Goal: Task Accomplishment & Management: Use online tool/utility

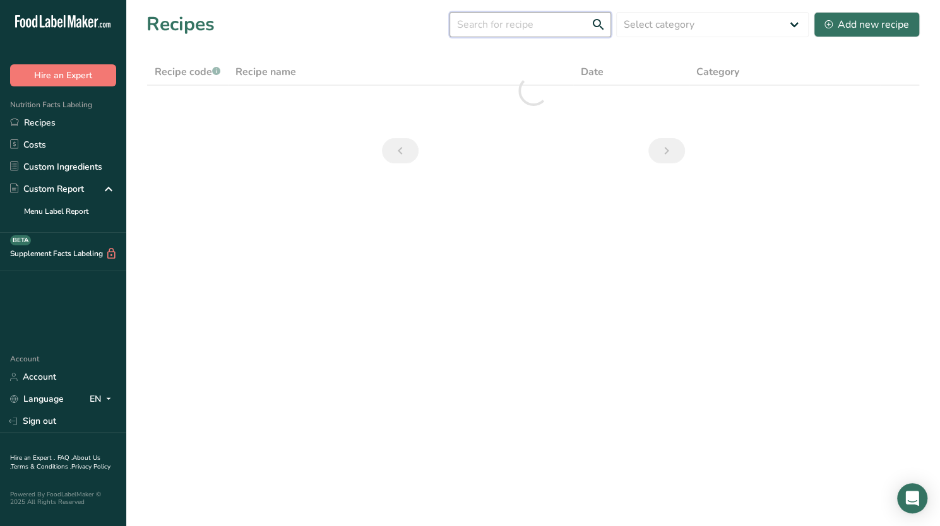
click at [502, 27] on input "text" at bounding box center [530, 24] width 162 height 25
click at [510, 27] on input "heb" at bounding box center [530, 24] width 162 height 25
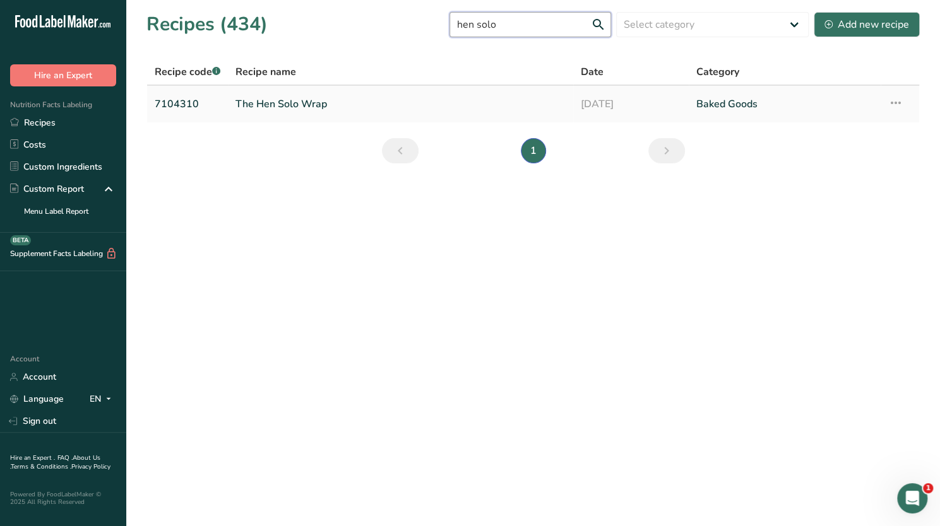
type input "hen solo"
click at [382, 109] on link "The Hen Solo Wrap" at bounding box center [400, 104] width 330 height 27
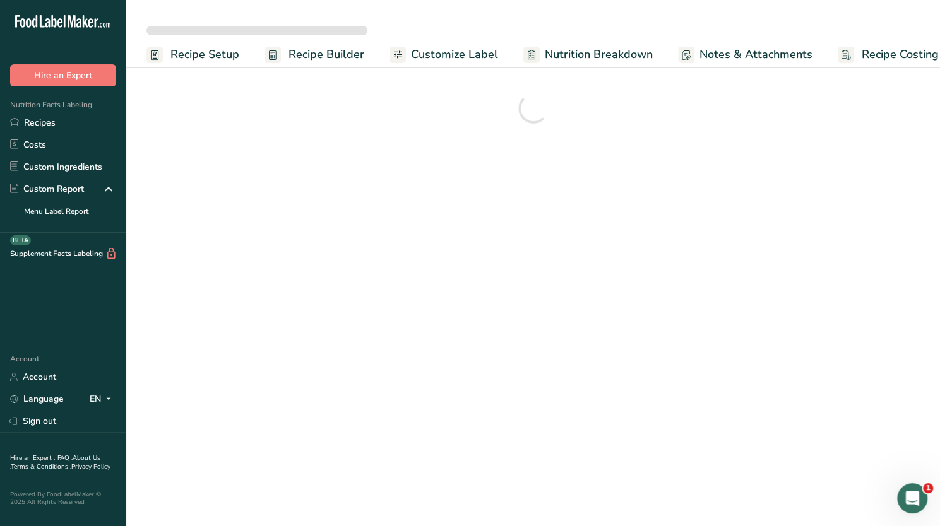
click at [584, 56] on span "Nutrition Breakdown" at bounding box center [599, 54] width 108 height 17
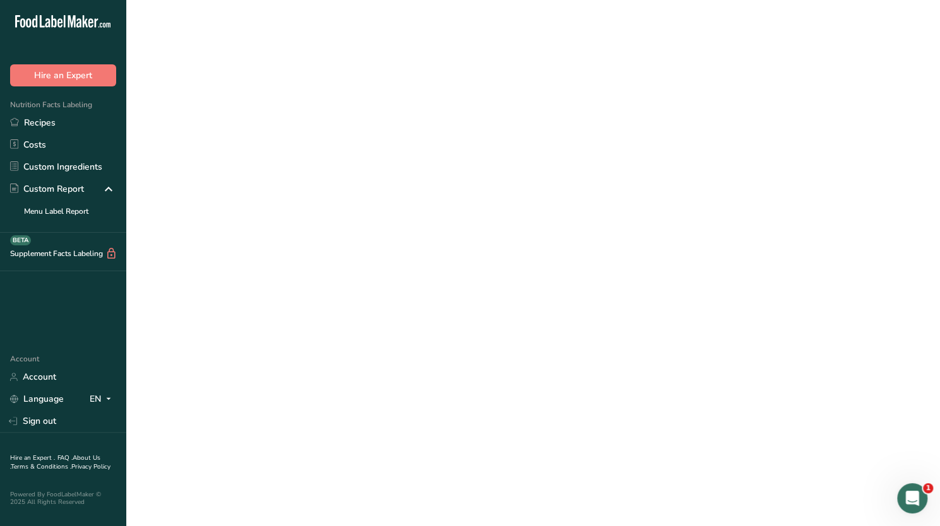
scroll to position [0, 19]
select select "Calories"
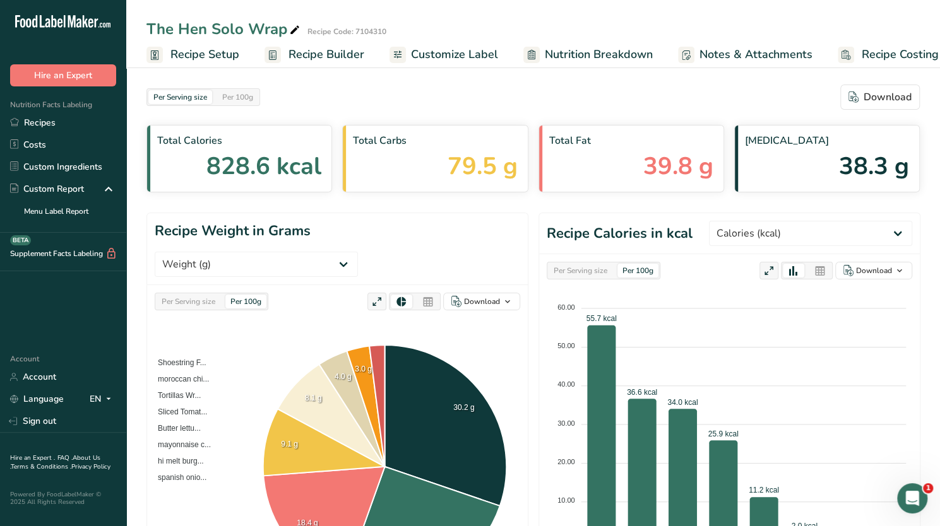
scroll to position [0, 0]
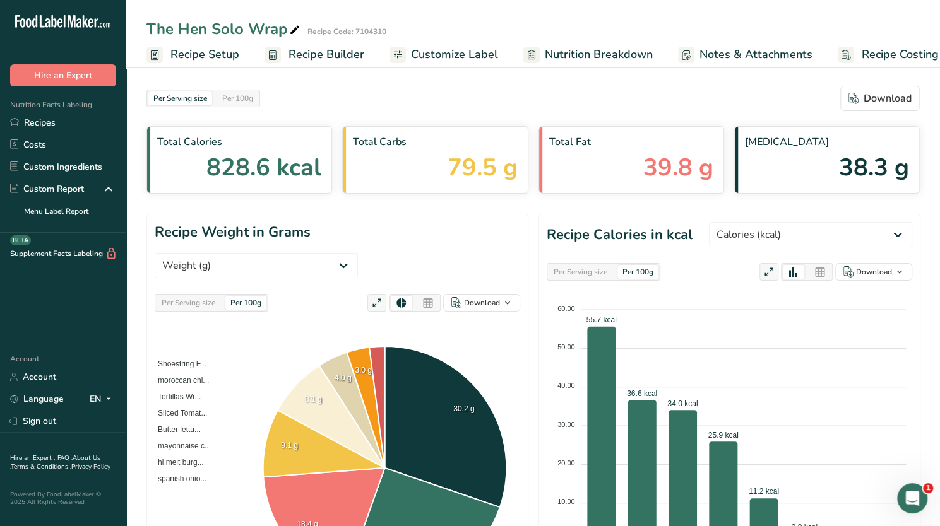
click at [637, 46] on span "Nutrition Breakdown" at bounding box center [599, 54] width 108 height 17
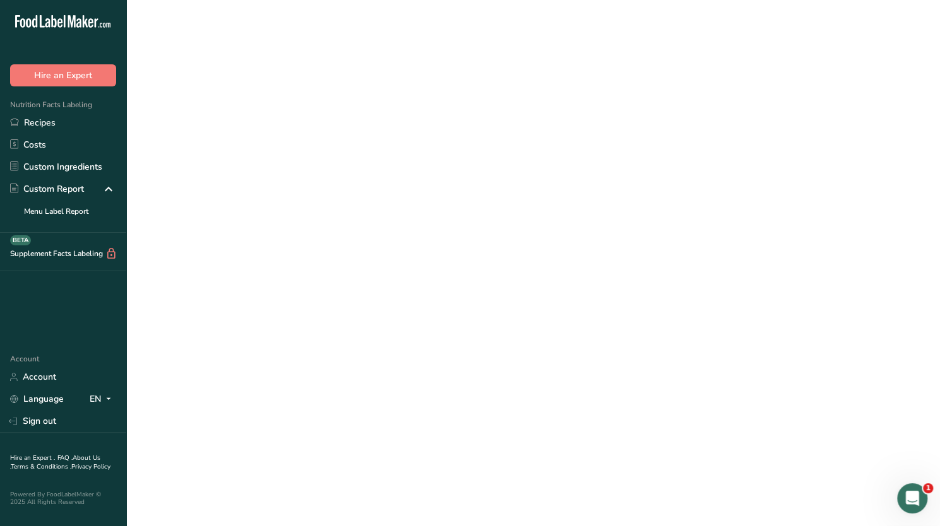
scroll to position [0, 19]
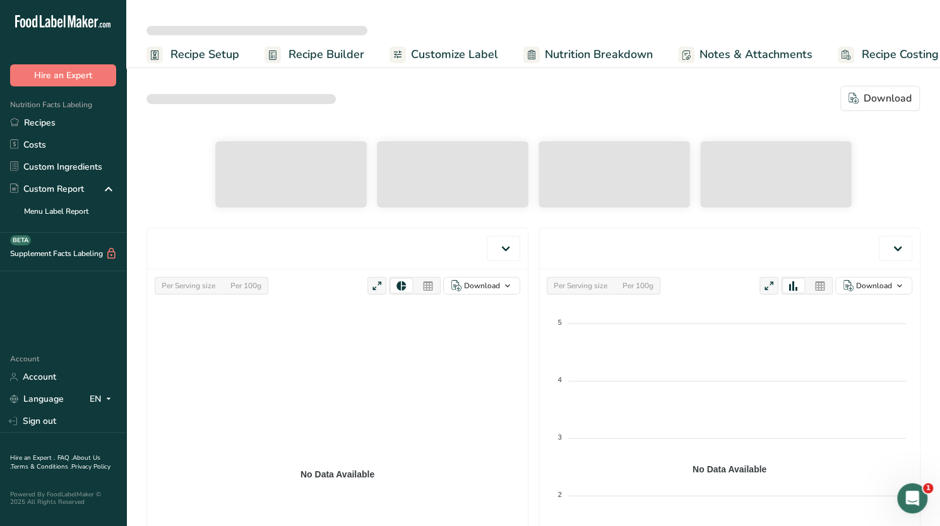
select select "Calories"
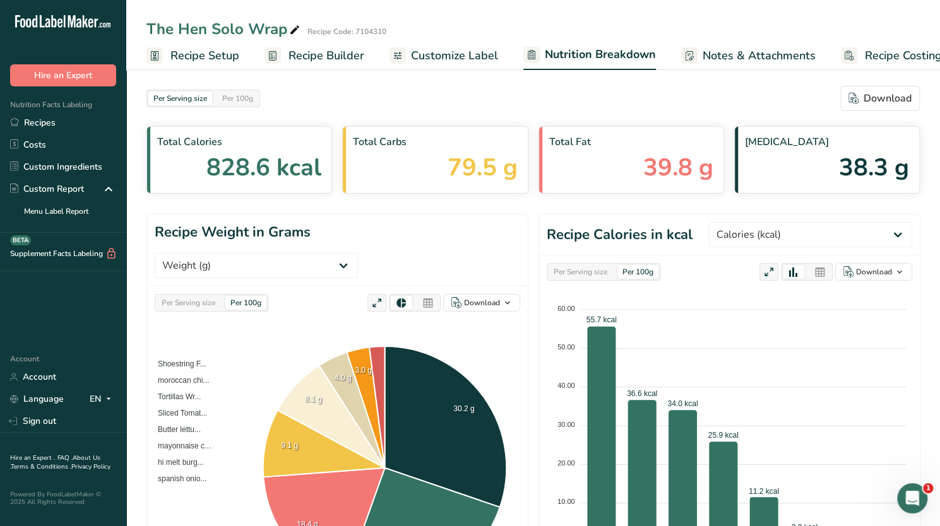
click at [220, 55] on span "Recipe Setup" at bounding box center [204, 55] width 69 height 17
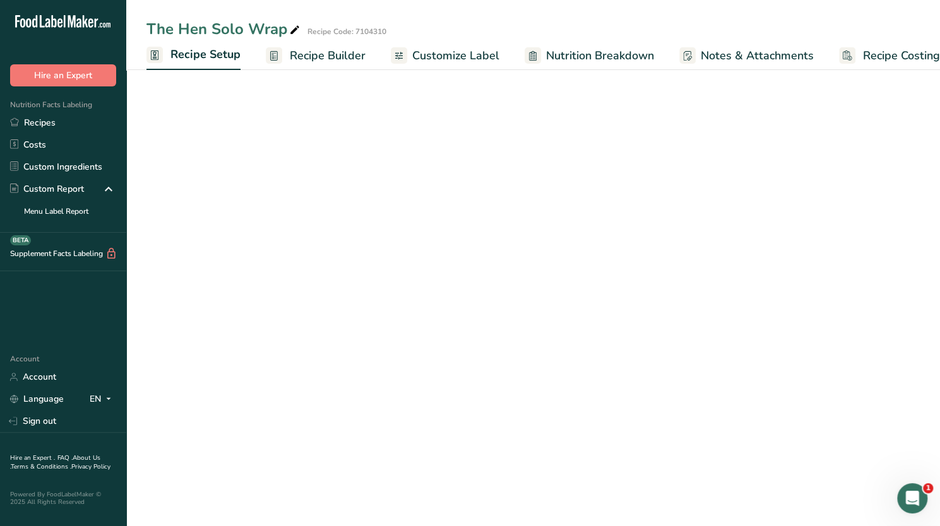
scroll to position [0, 4]
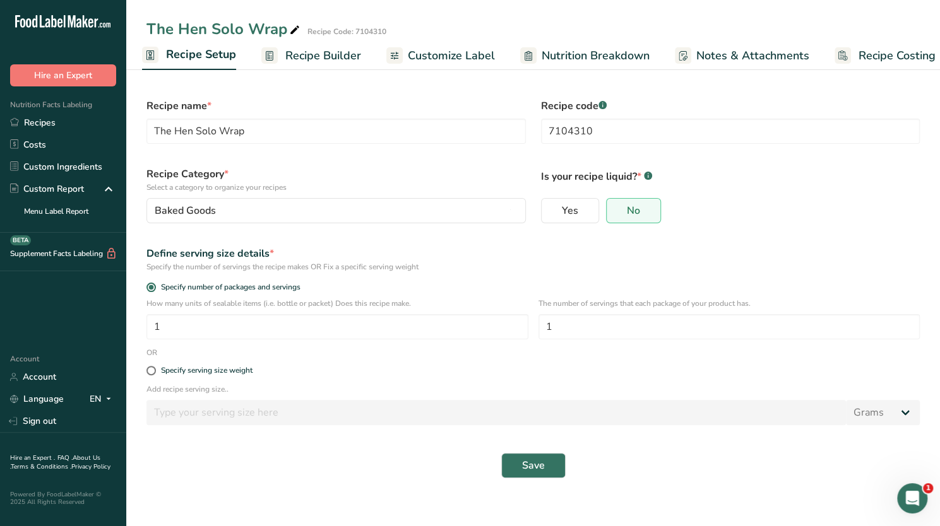
click at [877, 54] on span "Recipe Costing" at bounding box center [896, 55] width 77 height 17
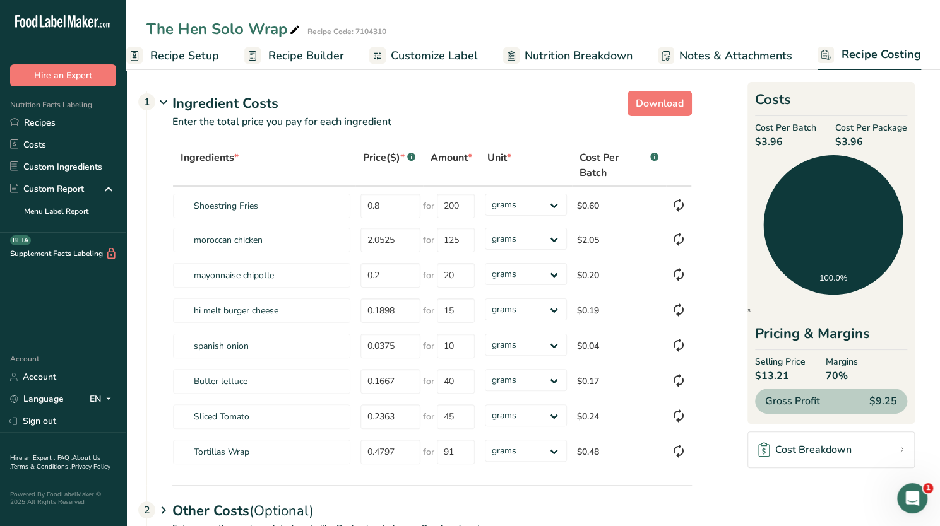
click at [559, 60] on span "Nutrition Breakdown" at bounding box center [578, 55] width 108 height 17
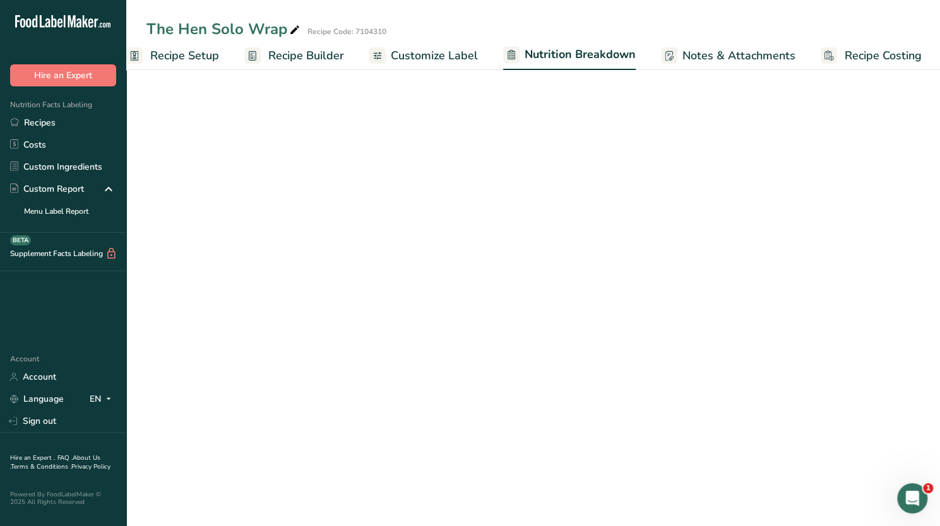
scroll to position [0, 21]
select select "Calories"
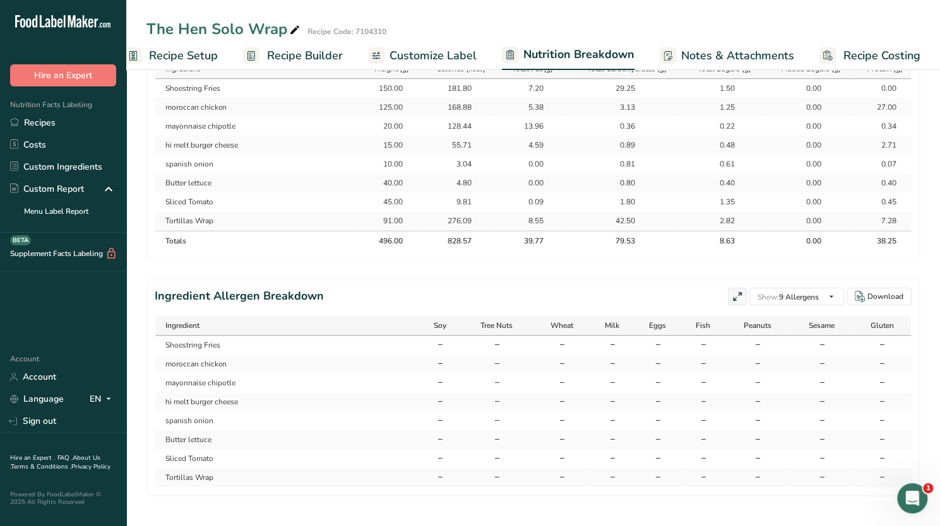
scroll to position [665, 0]
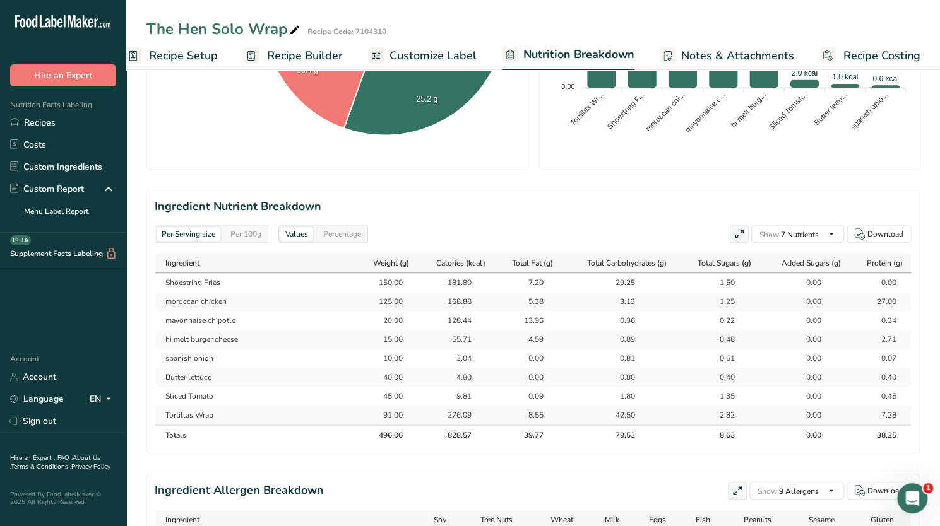
click at [317, 62] on span "Recipe Builder" at bounding box center [305, 55] width 76 height 17
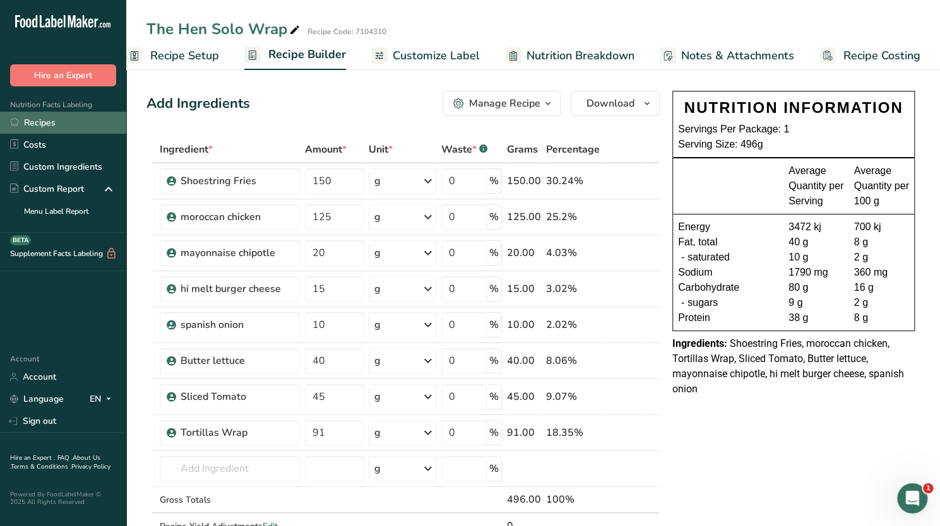
click at [63, 126] on link "Recipes" at bounding box center [63, 123] width 126 height 22
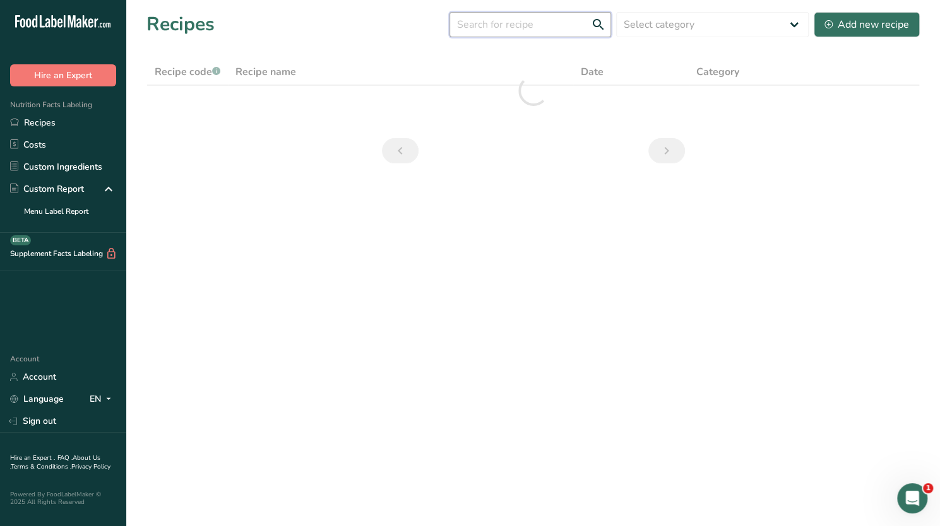
click at [518, 15] on input "text" at bounding box center [530, 24] width 162 height 25
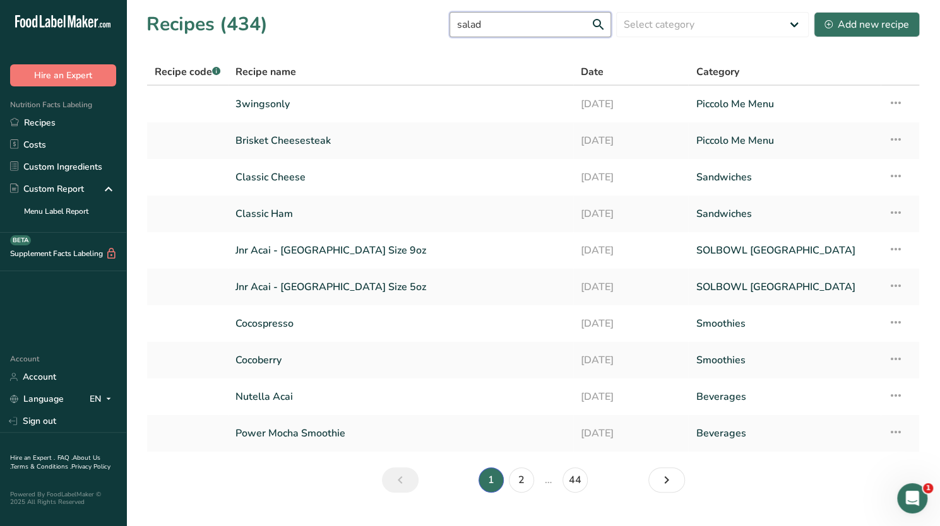
type input "salad"
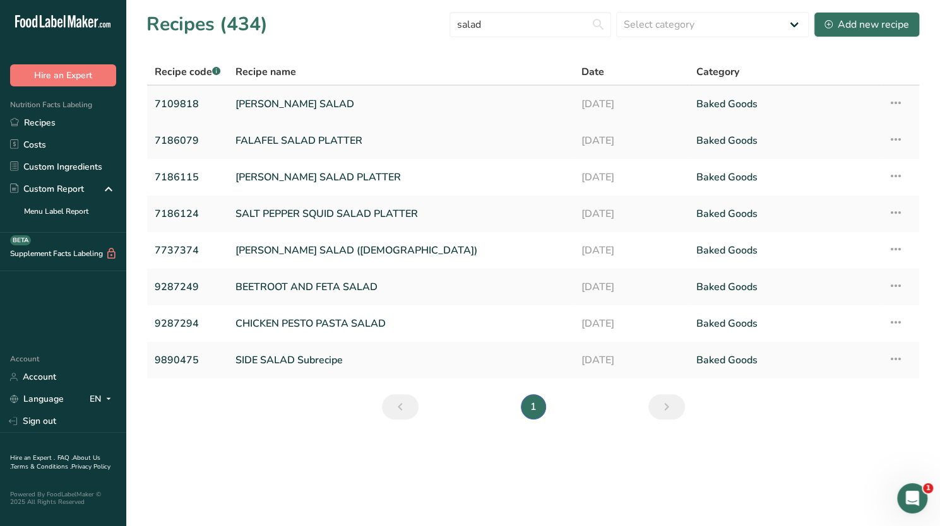
click at [377, 105] on link "[PERSON_NAME] SALAD" at bounding box center [400, 104] width 331 height 27
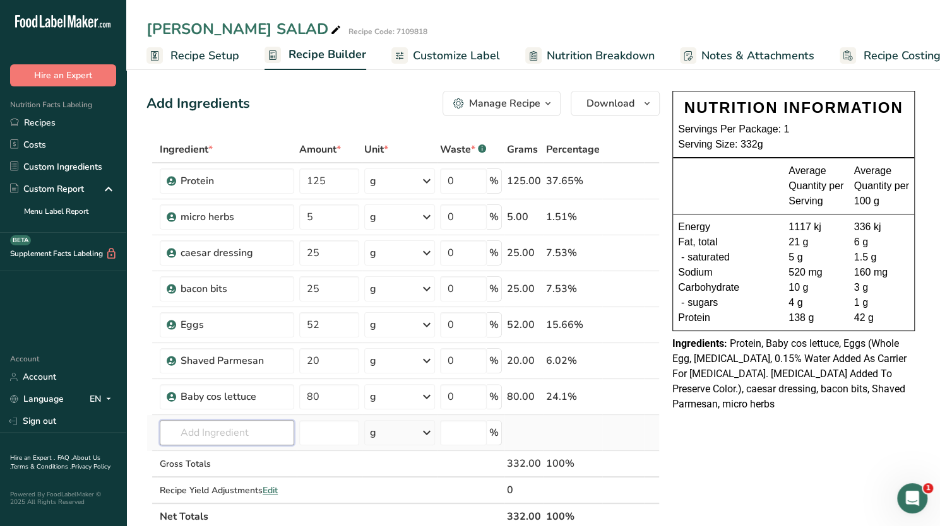
click at [235, 435] on input "text" at bounding box center [227, 432] width 134 height 25
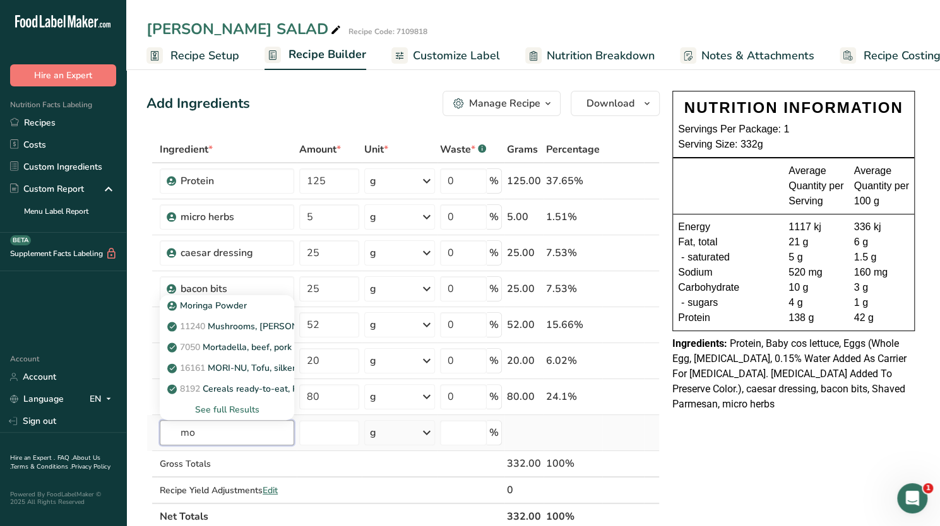
type input "m"
type input "chicken"
click at [215, 410] on div "See full Results" at bounding box center [227, 409] width 114 height 13
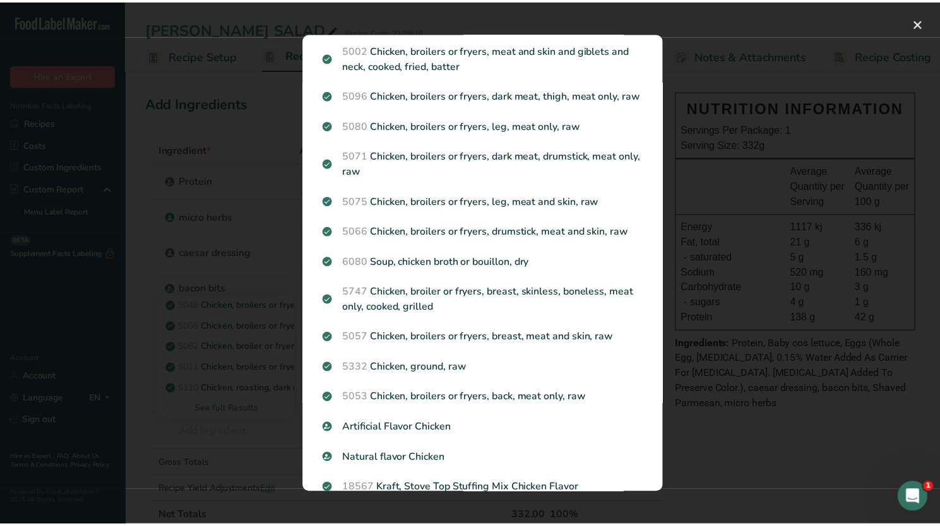
scroll to position [1407, 0]
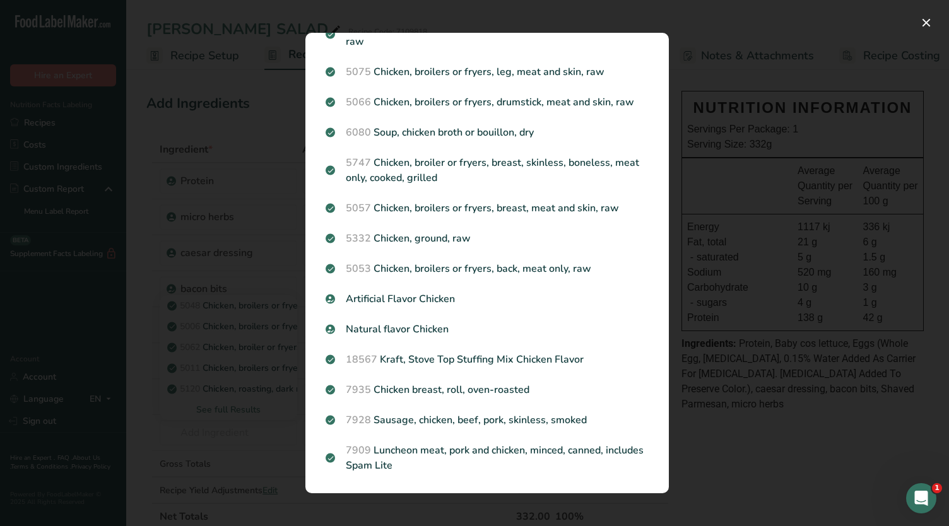
click at [258, 420] on div "Search results modal" at bounding box center [474, 263] width 949 height 526
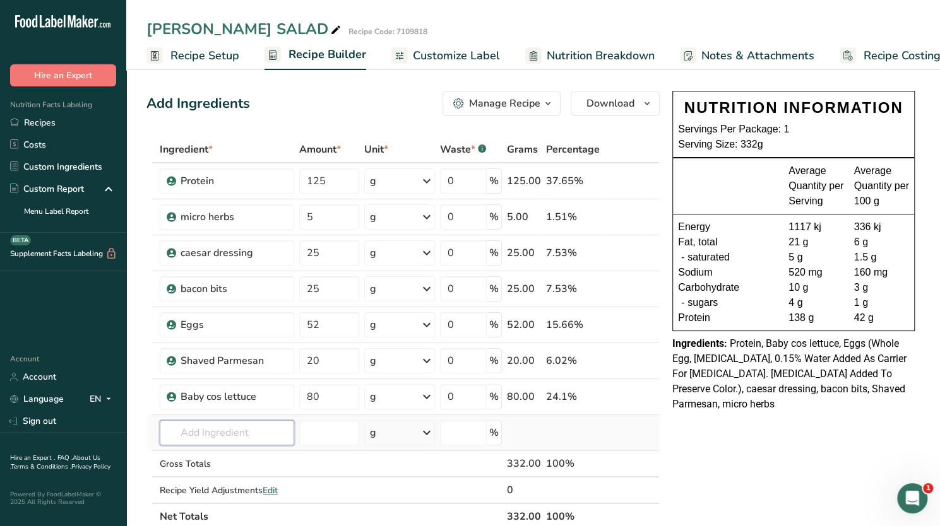
click at [223, 429] on input "text" at bounding box center [227, 432] width 134 height 25
type input "morrocan"
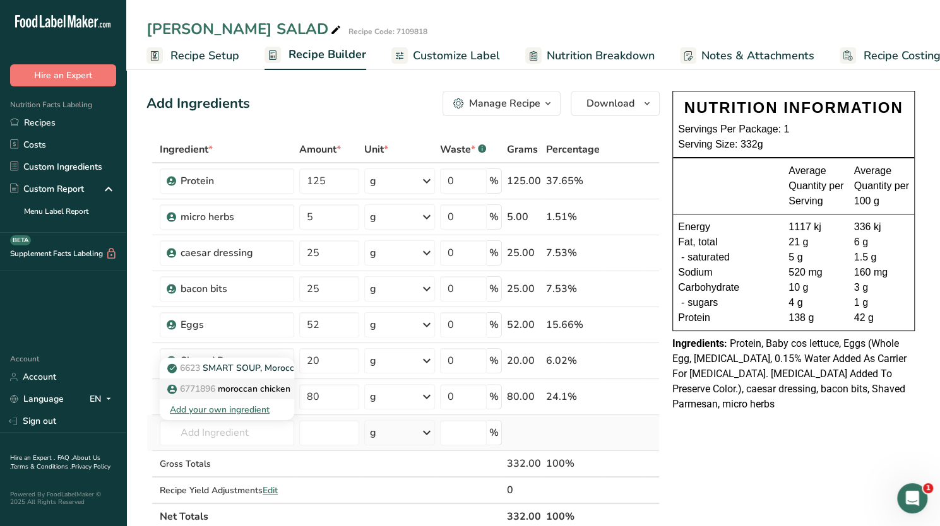
drag, startPoint x: 215, startPoint y: 431, endPoint x: 191, endPoint y: 393, distance: 44.8
click at [191, 393] on p "6771896 moroccan chicken" at bounding box center [230, 388] width 121 height 13
type input "moroccan chicken"
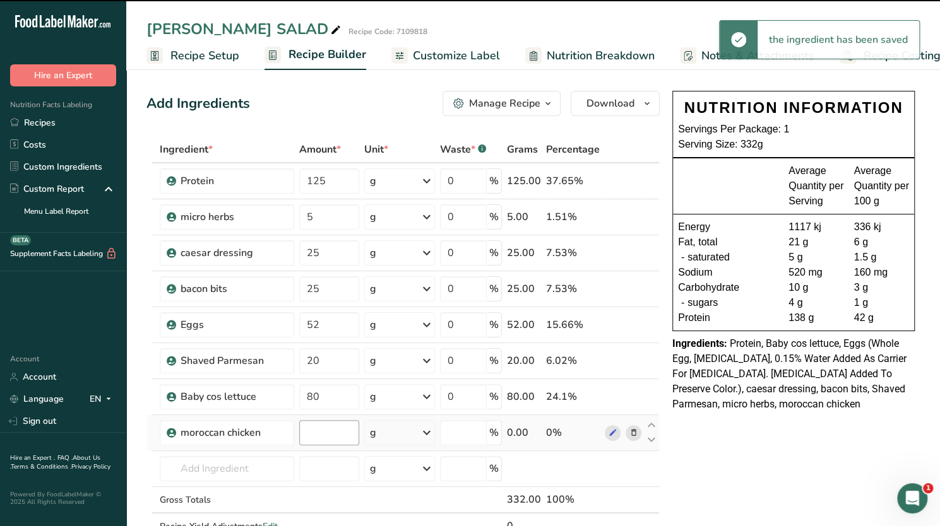
type input "0"
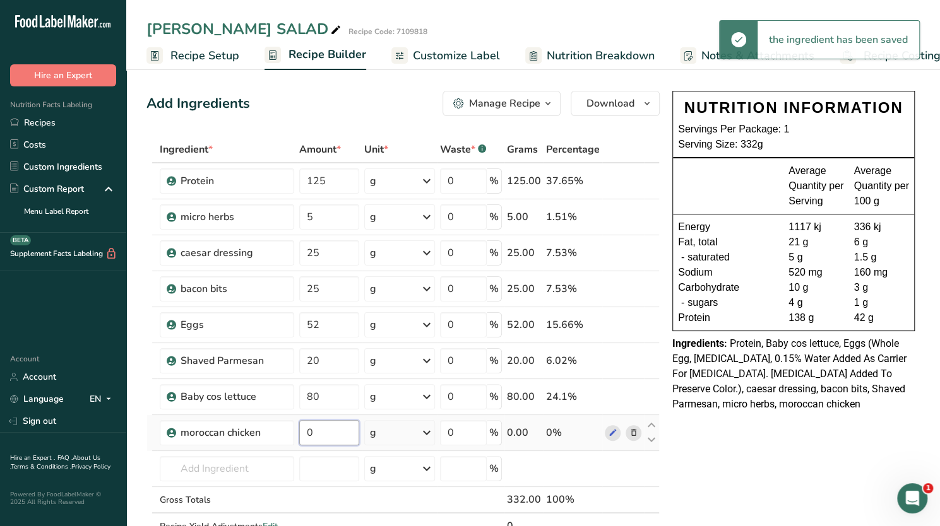
click at [332, 430] on input "0" at bounding box center [329, 432] width 60 height 25
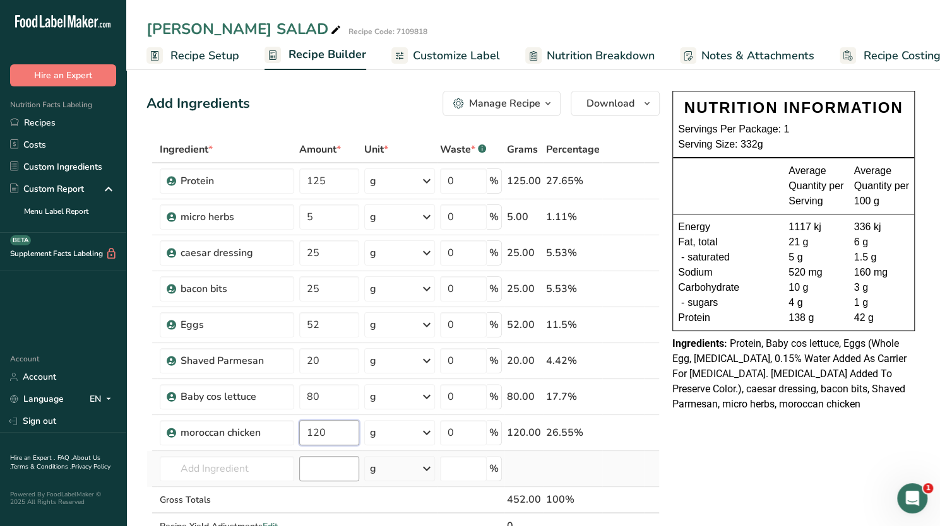
type input "120"
click at [330, 466] on div "Ingredient * Amount * Unit * Waste * .a-a{fill:#347362;}.b-a{fill:#fff;} Grams …" at bounding box center [402, 351] width 513 height 430
